Goal: Information Seeking & Learning: Learn about a topic

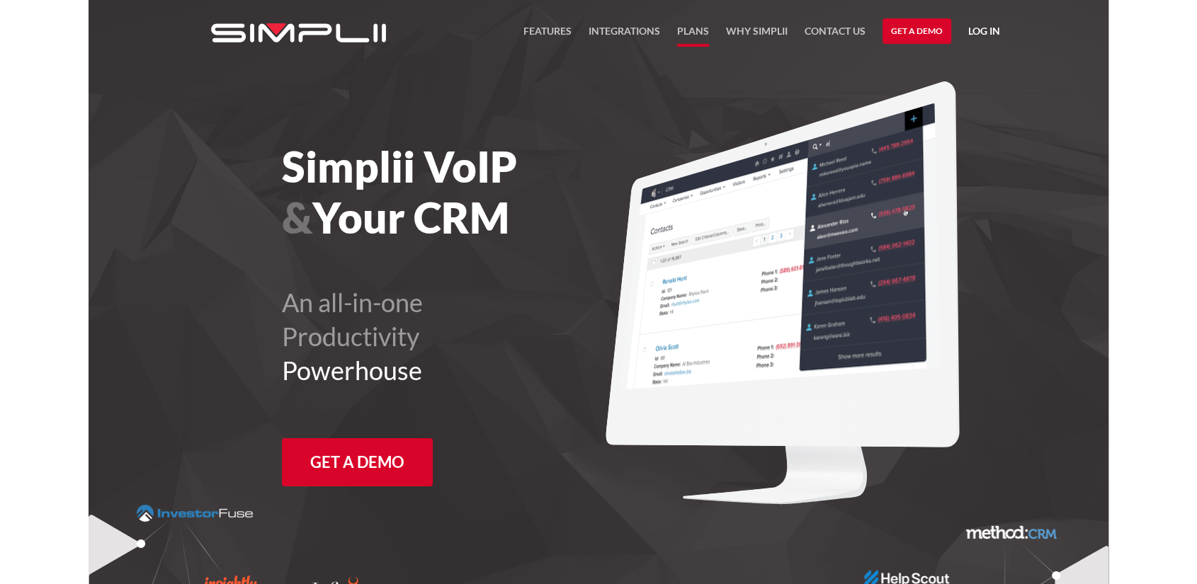
click at [690, 35] on link "Plans" at bounding box center [693, 35] width 32 height 24
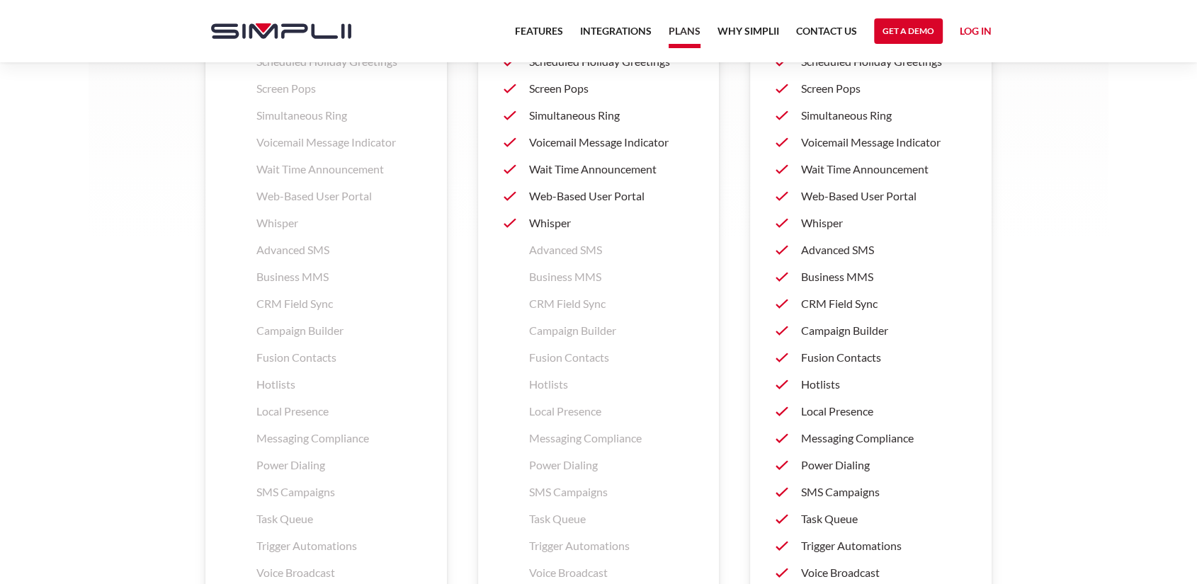
scroll to position [2124, 0]
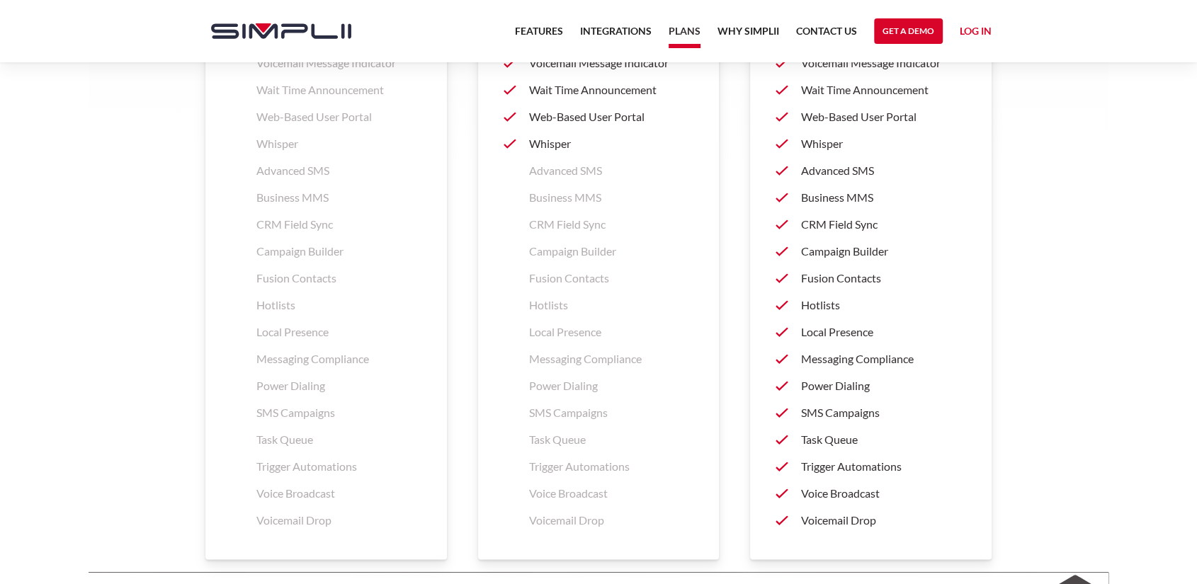
click at [827, 517] on p "Voicemail Drop" at bounding box center [883, 520] width 165 height 17
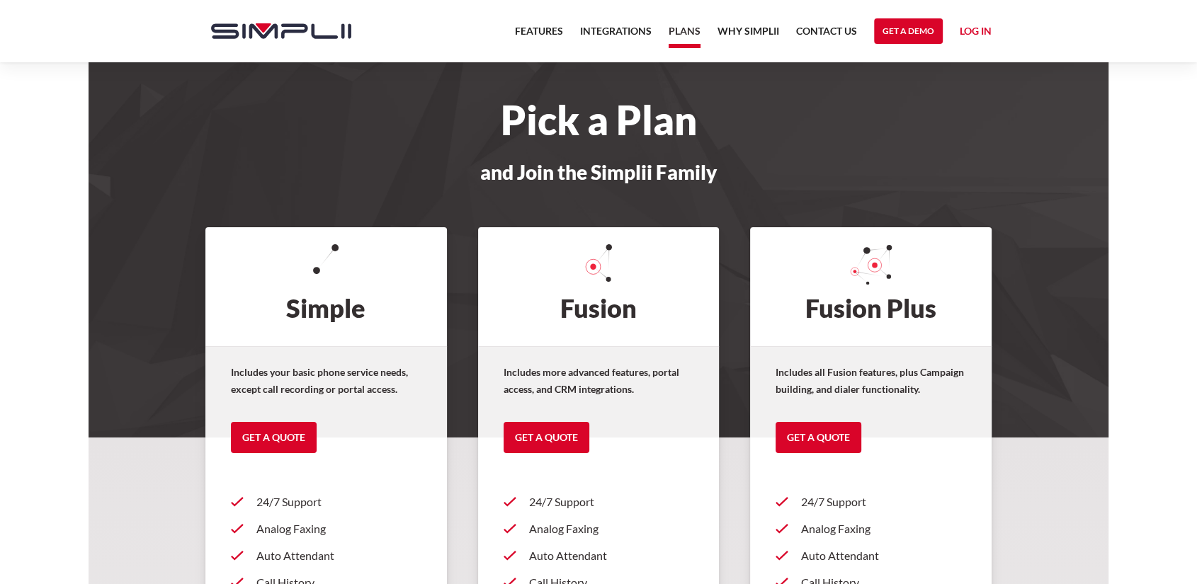
drag, startPoint x: 732, startPoint y: 188, endPoint x: 1098, endPoint y: 136, distance: 369.7
click at [1098, 136] on section "Pick a Plan and Join the Simplii Family" at bounding box center [599, 219] width 1020 height 438
click at [538, 27] on link "Features" at bounding box center [539, 35] width 48 height 24
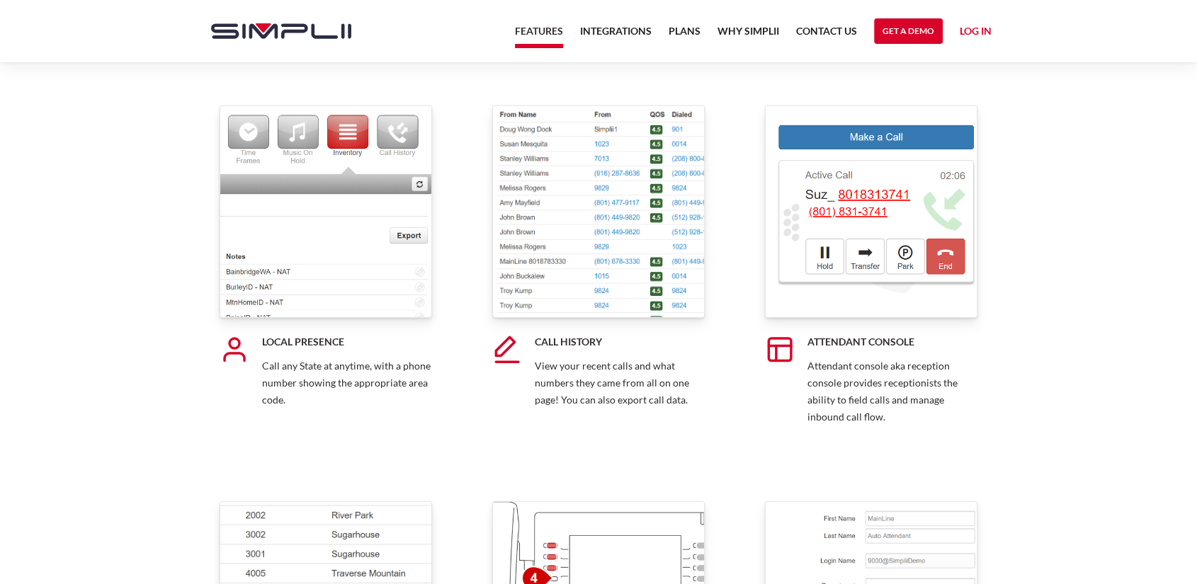
scroll to position [9755, 0]
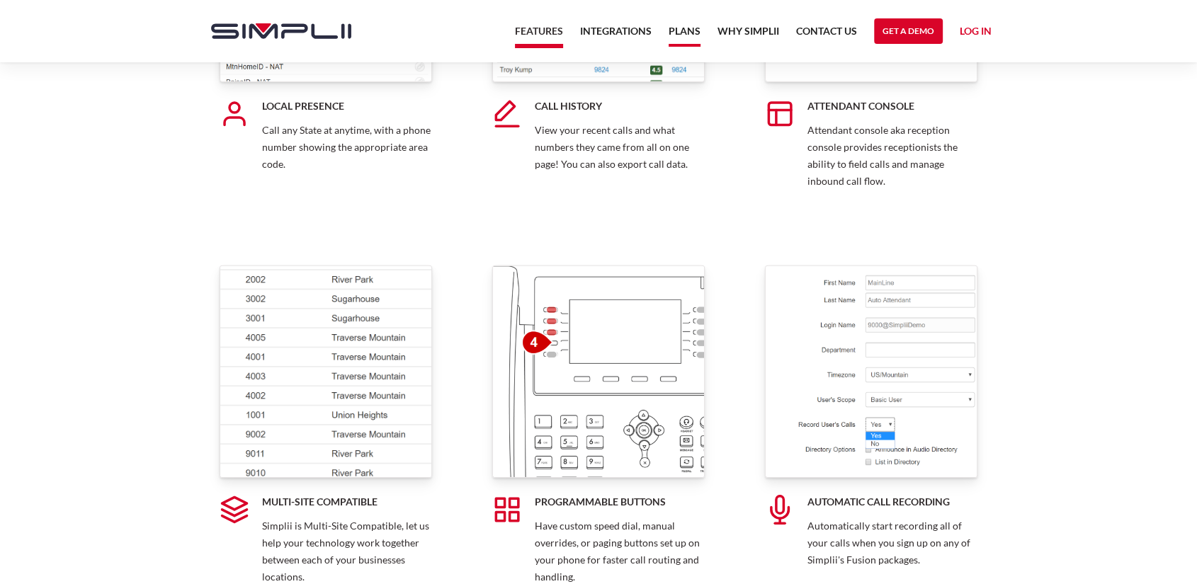
click at [690, 33] on link "Plans" at bounding box center [684, 35] width 32 height 24
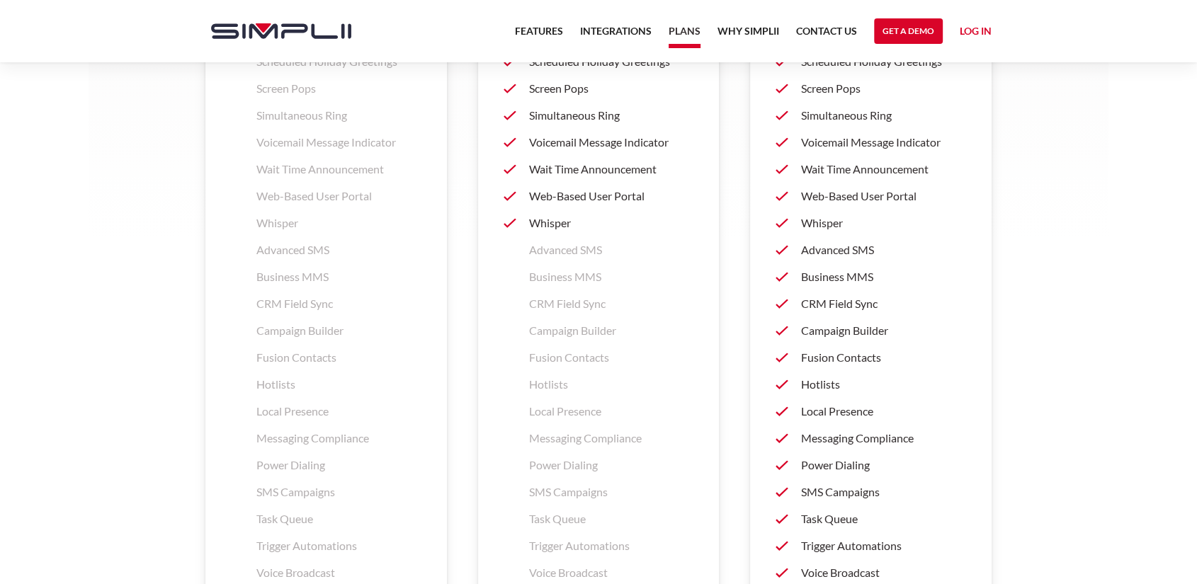
scroll to position [2351, 0]
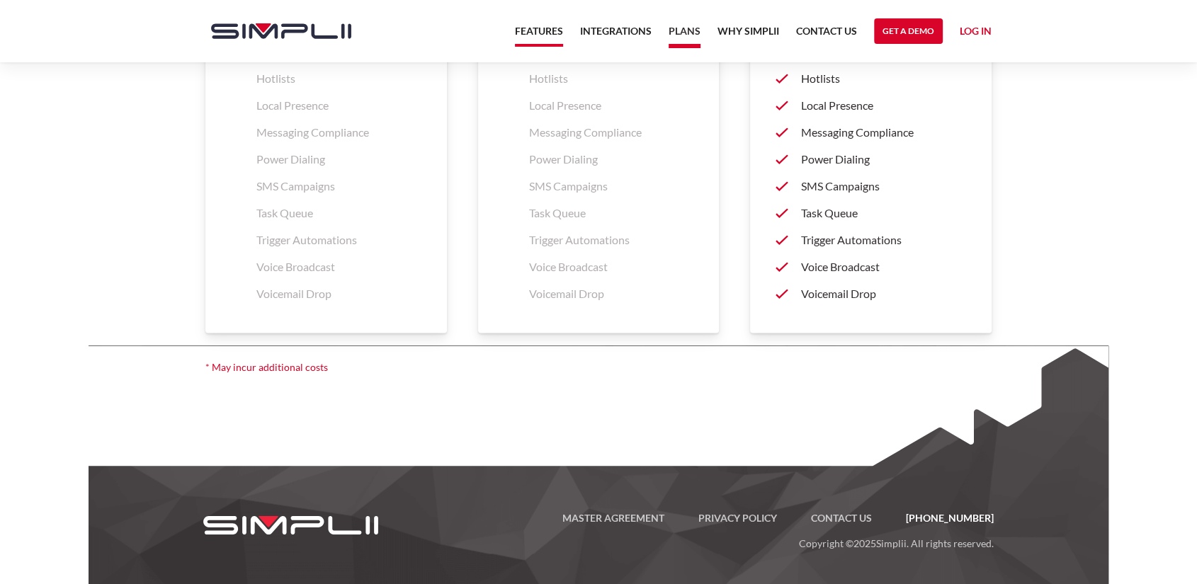
click at [540, 30] on link "Features" at bounding box center [539, 35] width 48 height 24
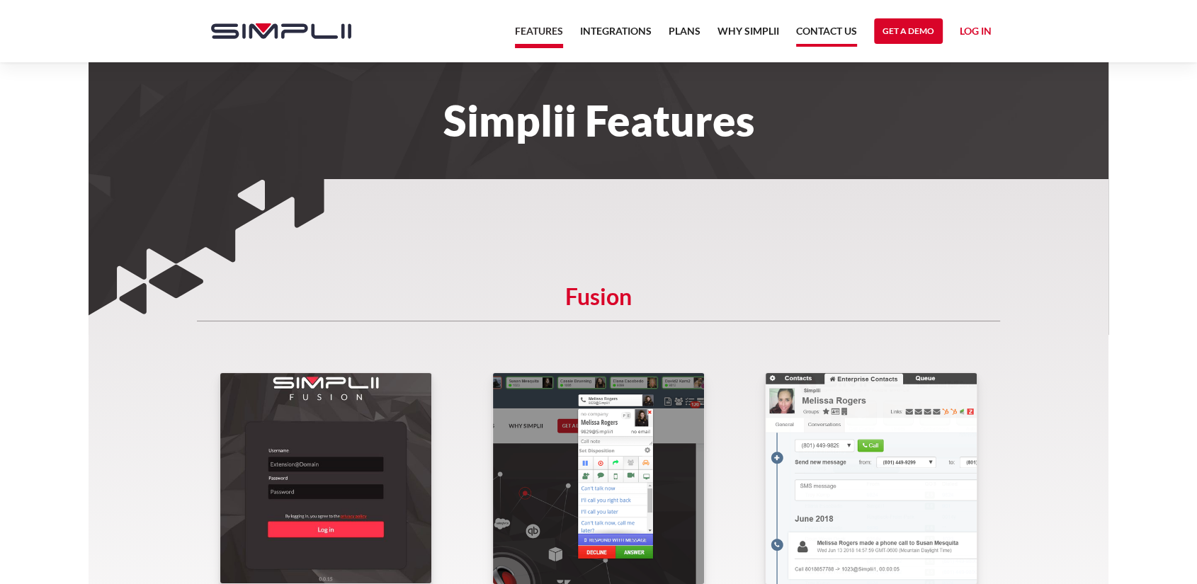
click at [831, 33] on link "Contact US" at bounding box center [826, 35] width 61 height 24
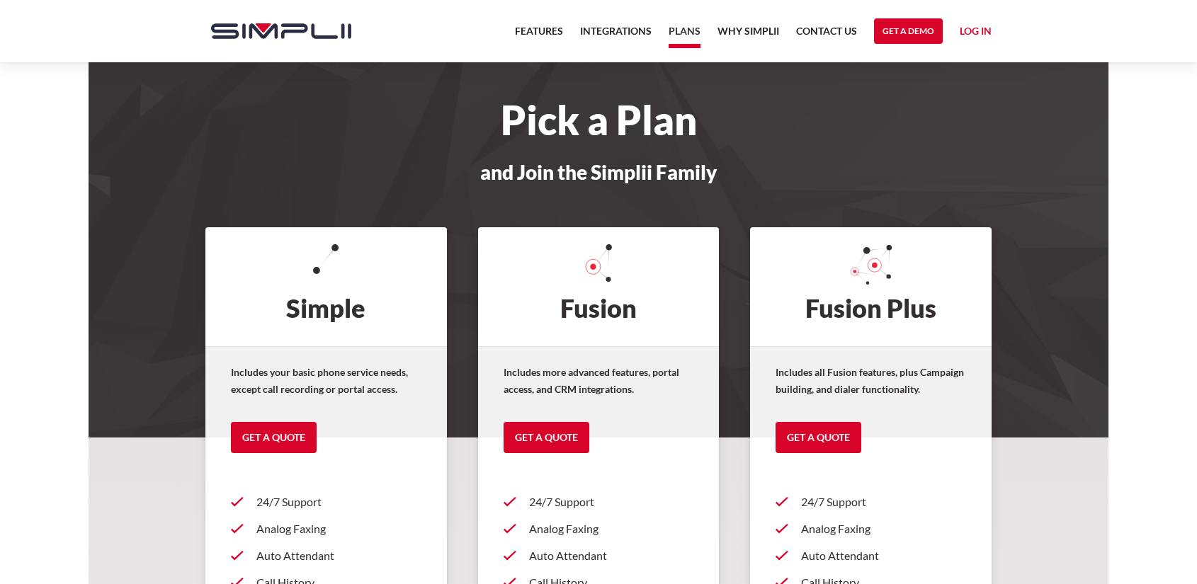
scroll to position [2351, 0]
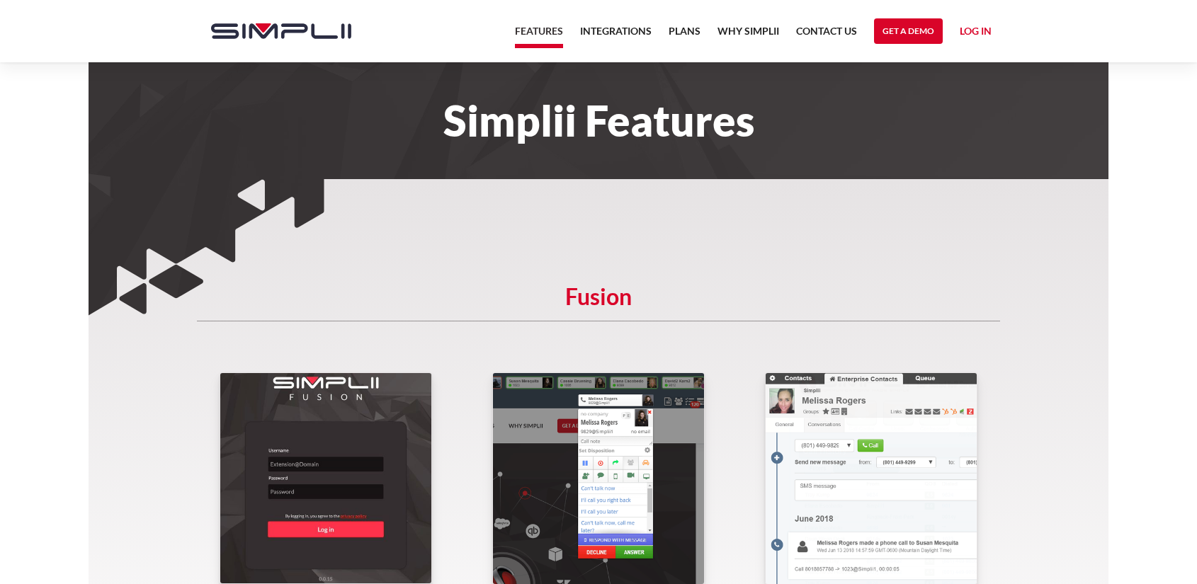
scroll to position [9755, 0]
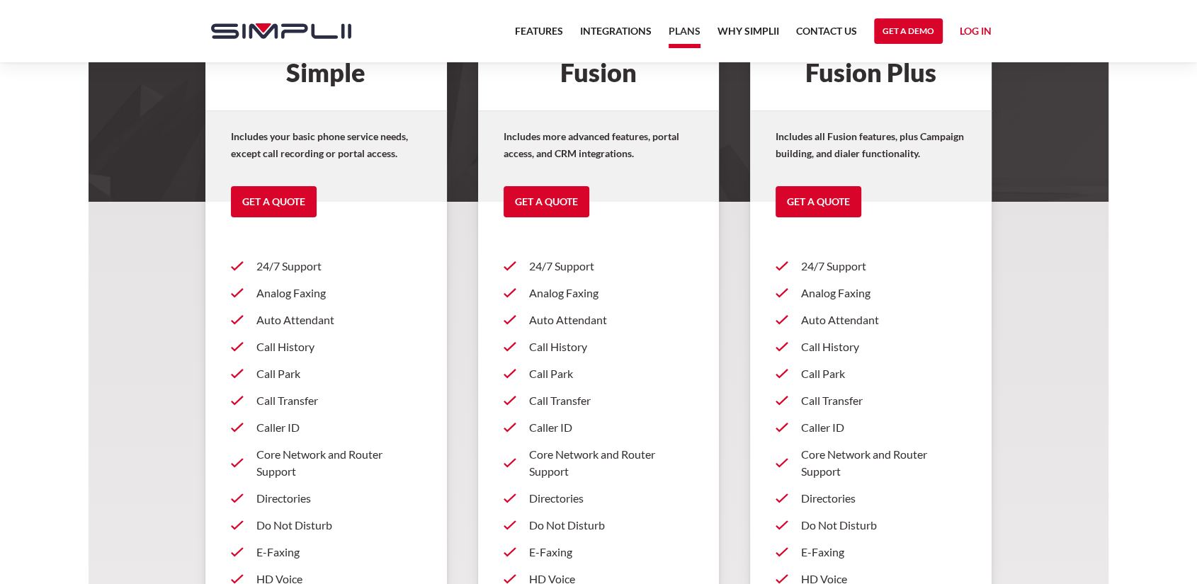
scroll to position [314, 0]
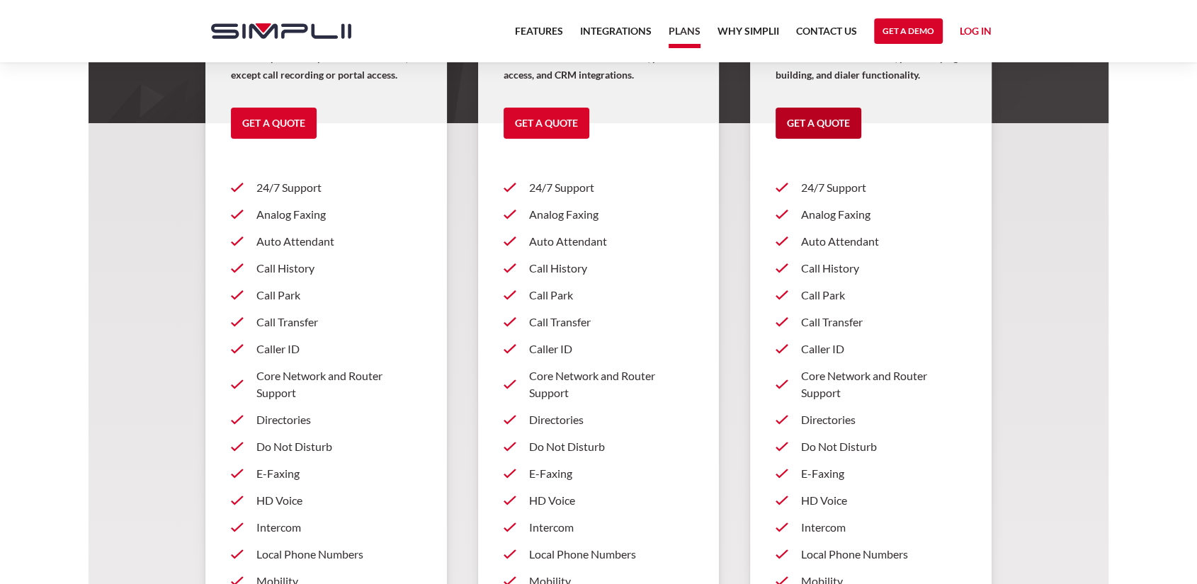
click at [807, 117] on link "Get a Quote" at bounding box center [818, 123] width 86 height 31
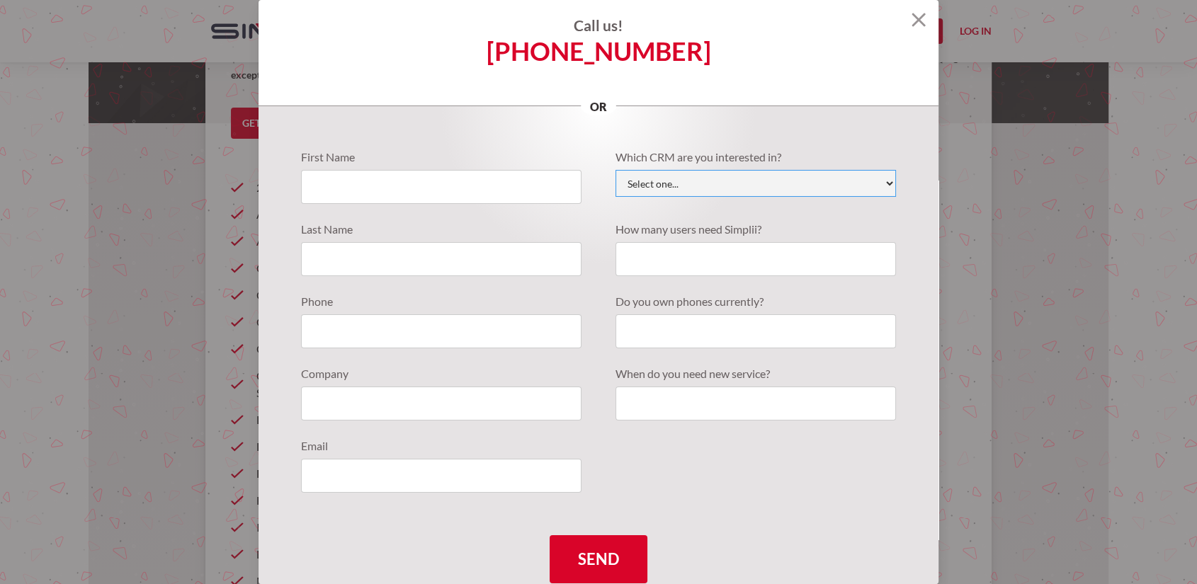
click at [782, 179] on select "Select one... Active Campaign Autotask ChildCareCRM Close.io ConnectWise Copper…" at bounding box center [755, 183] width 280 height 27
click at [886, 74] on div "Call us! (888) 787-7670 or" at bounding box center [598, 53] width 680 height 106
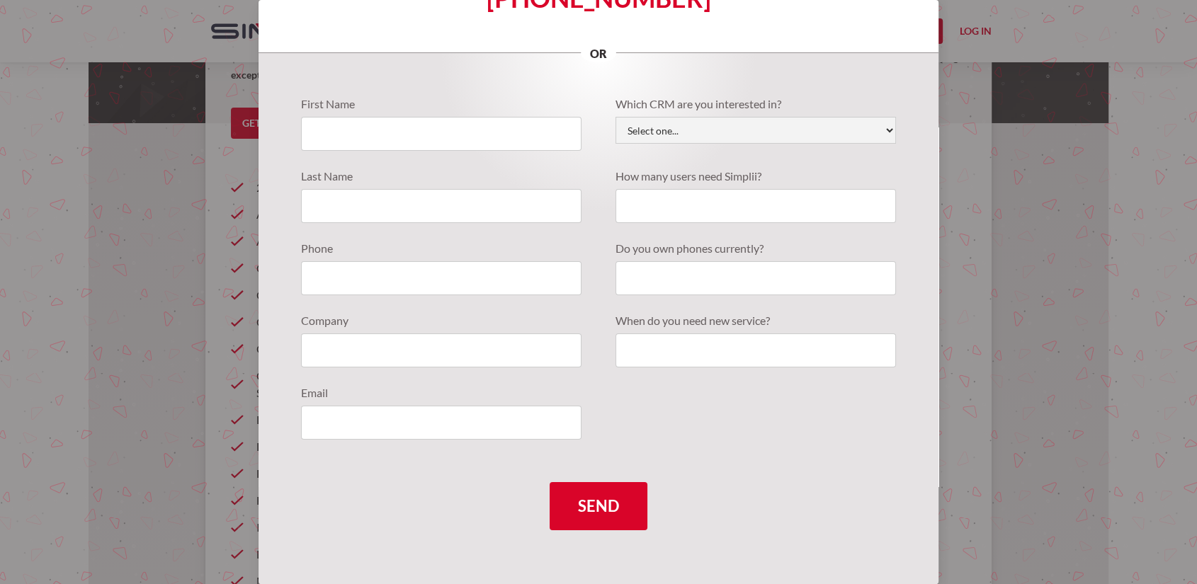
scroll to position [236, 0]
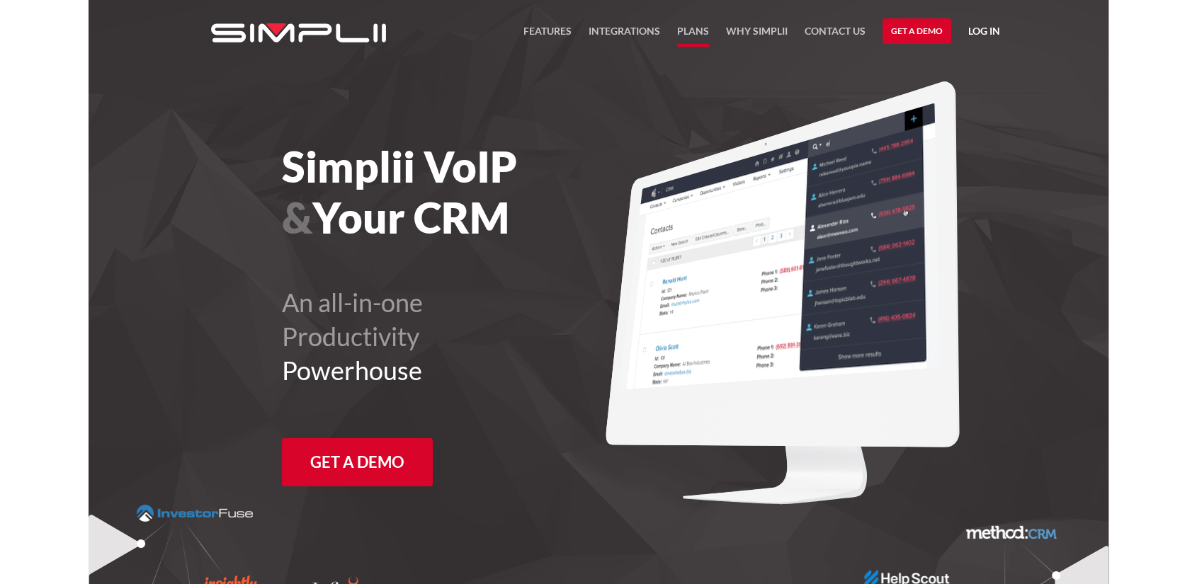
click at [694, 29] on link "Plans" at bounding box center [693, 35] width 32 height 24
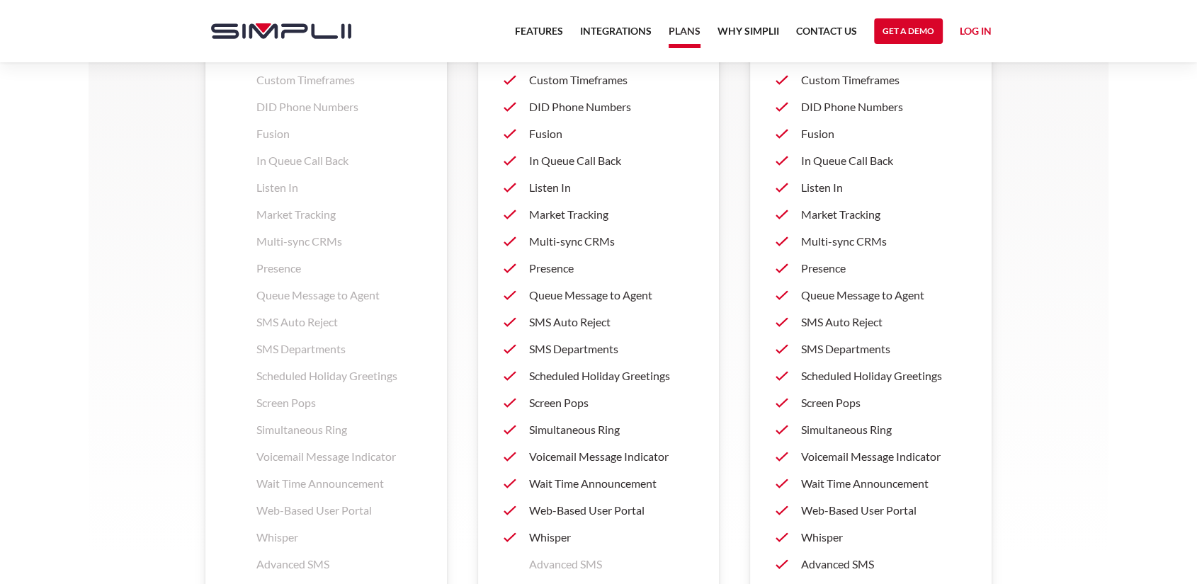
scroll to position [2124, 0]
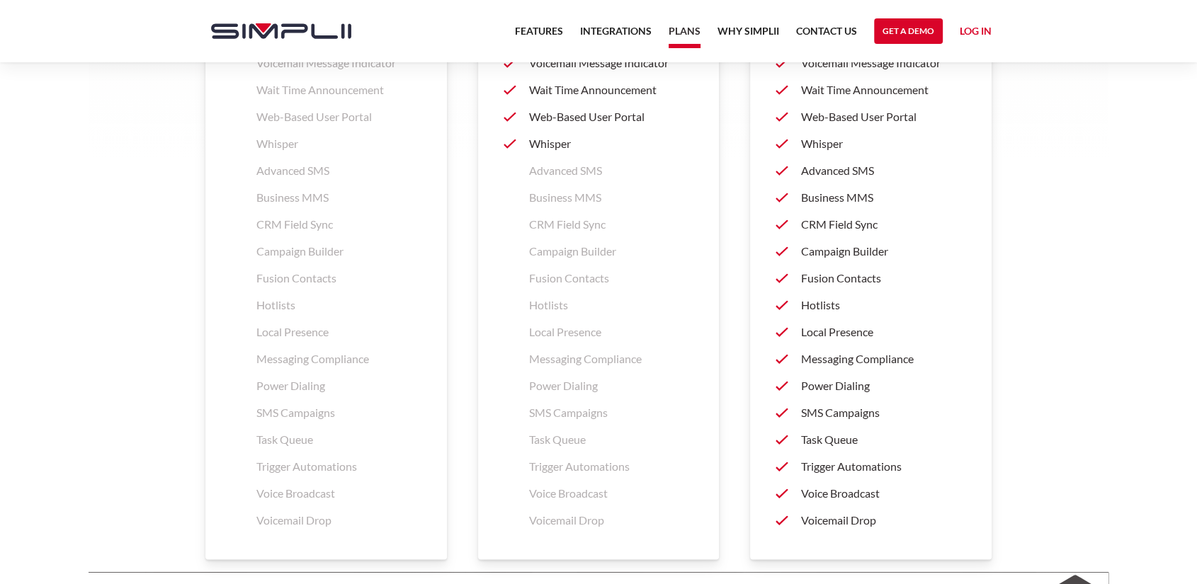
click at [859, 222] on p "CRM Field Sync" at bounding box center [883, 224] width 165 height 17
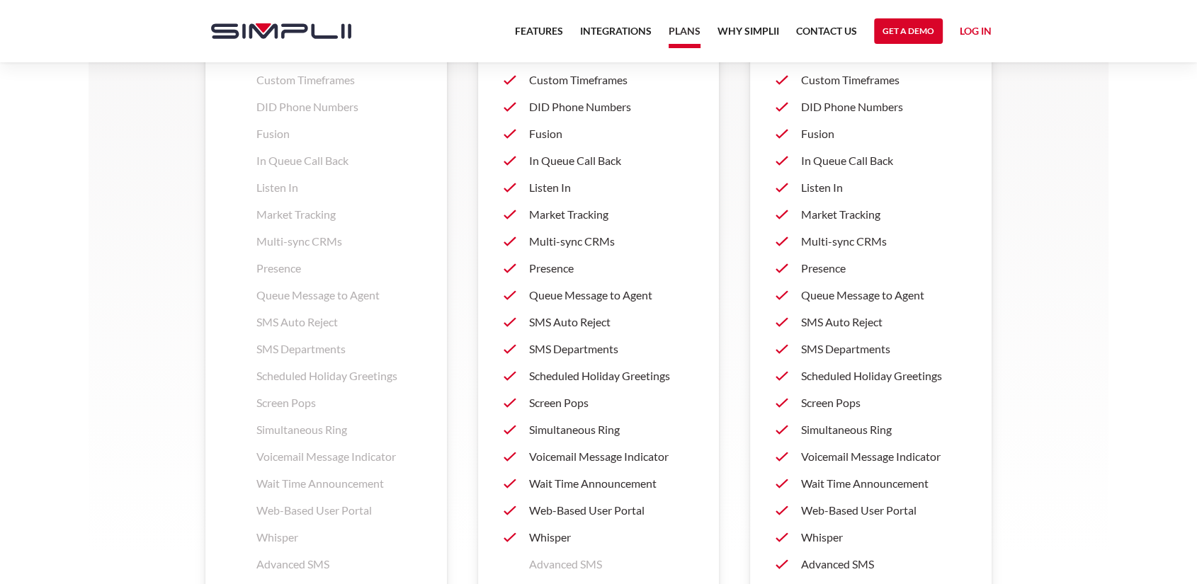
scroll to position [1573, 0]
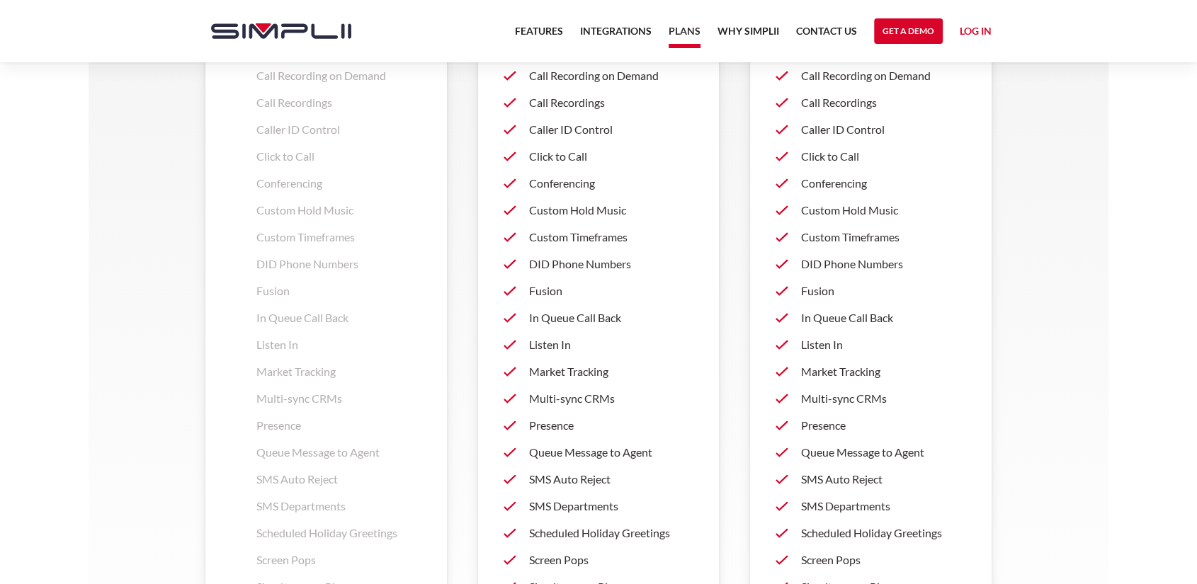
click at [576, 102] on p "Call Recordings" at bounding box center [611, 102] width 165 height 17
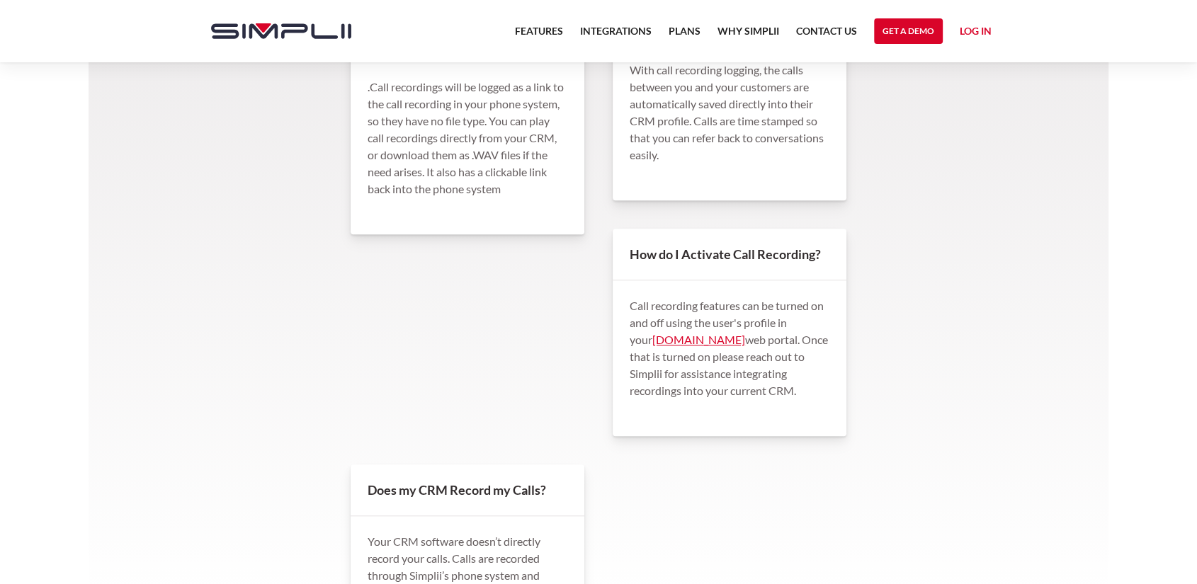
scroll to position [1495, 0]
